Goal: Information Seeking & Learning: Learn about a topic

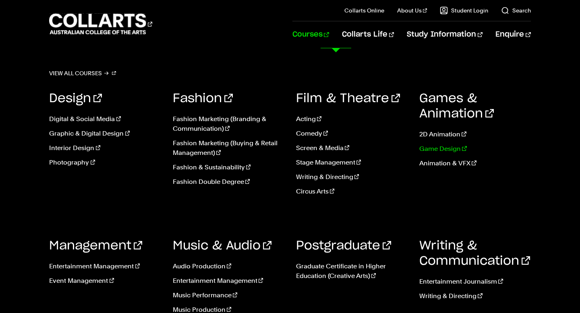
click at [437, 151] on link "Game Design" at bounding box center [474, 149] width 111 height 10
click at [73, 100] on link "Design" at bounding box center [75, 99] width 53 height 12
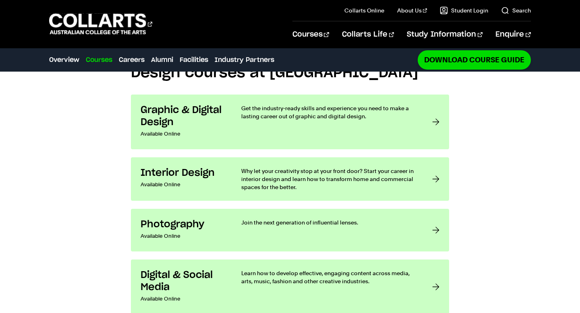
scroll to position [621, 0]
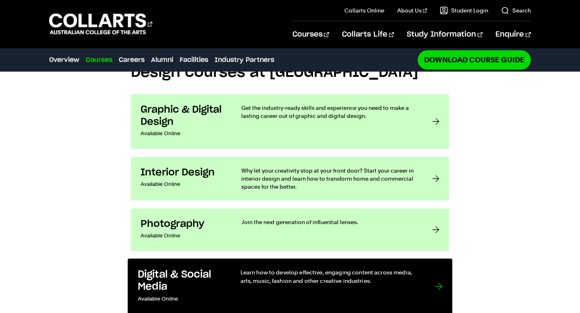
click at [163, 269] on h3 "Digital & Social Media" at bounding box center [181, 281] width 86 height 25
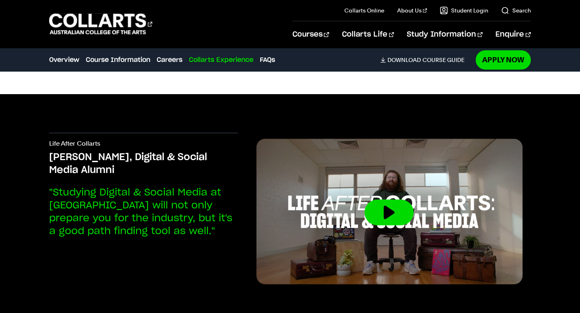
scroll to position [1856, 0]
